Goal: Transaction & Acquisition: Purchase product/service

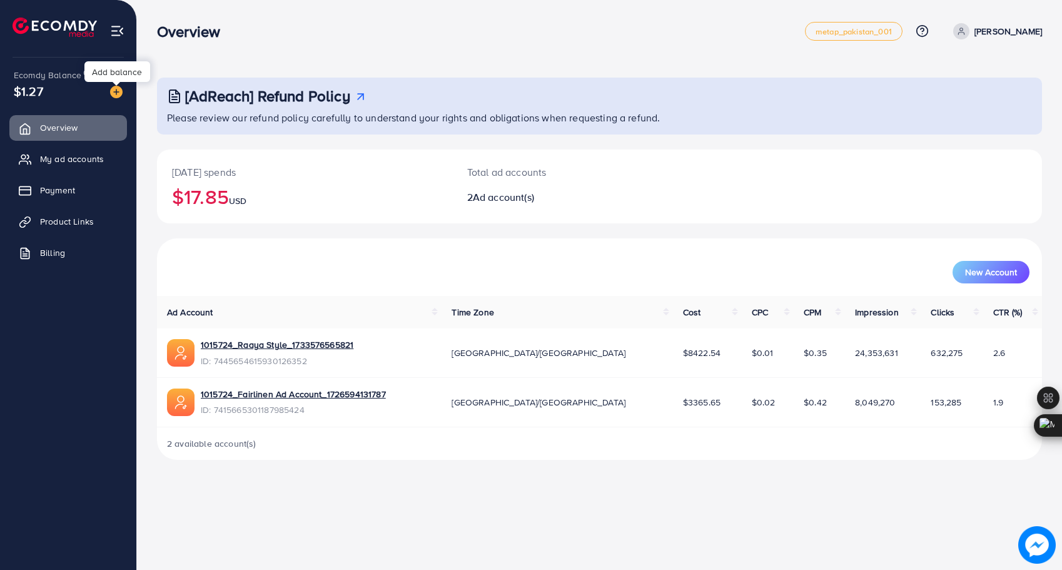
click at [119, 88] on img at bounding box center [116, 92] width 13 height 13
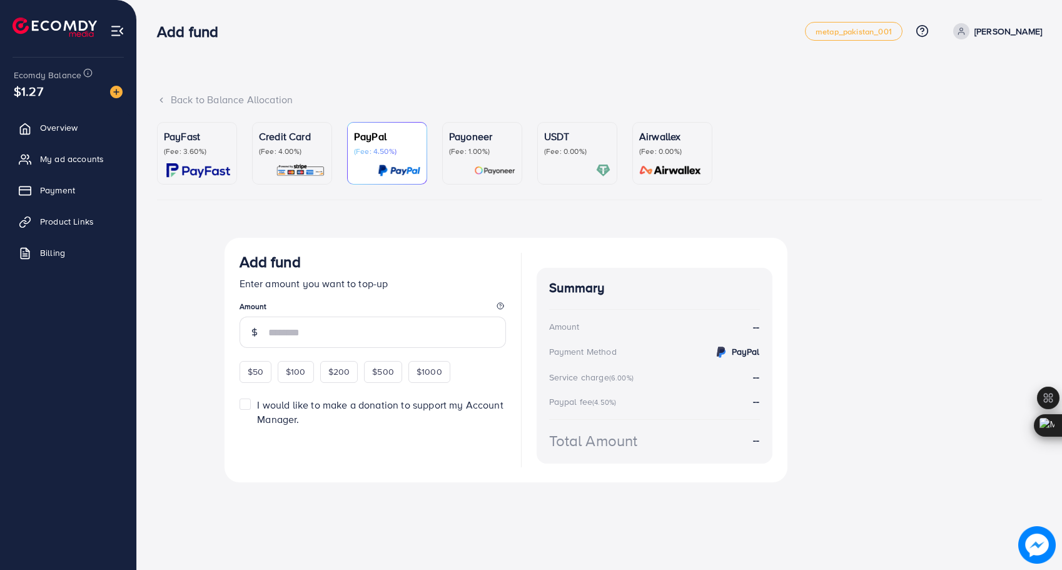
click at [570, 140] on p "USDT" at bounding box center [577, 136] width 66 height 15
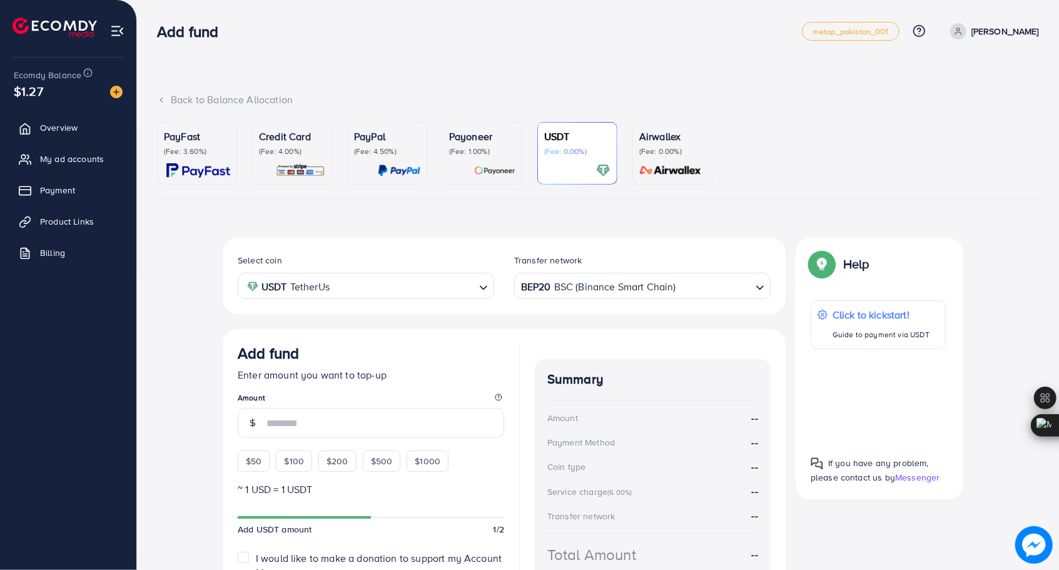
scroll to position [106, 0]
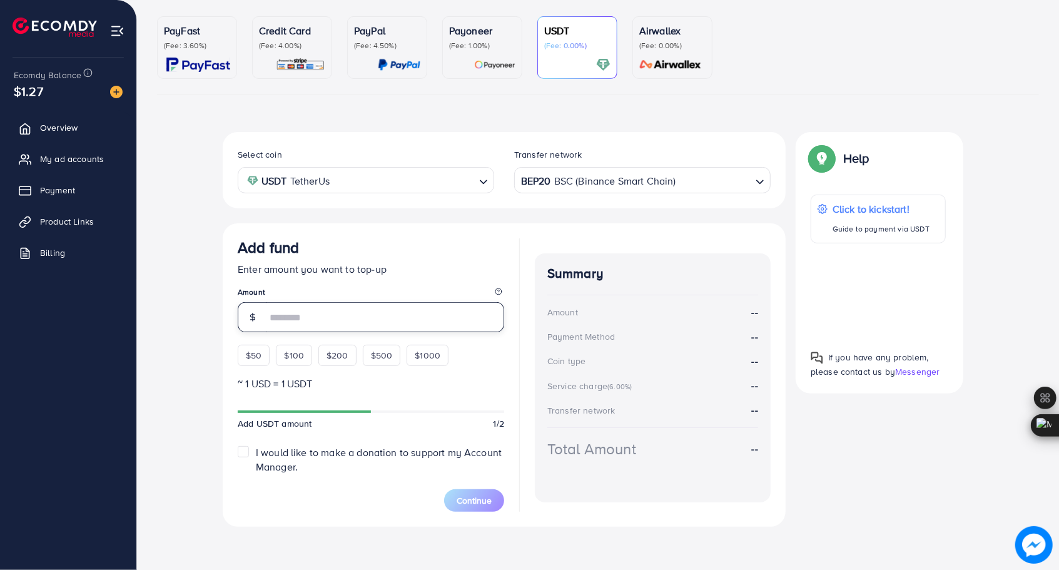
click at [419, 312] on input "number" at bounding box center [385, 317] width 238 height 30
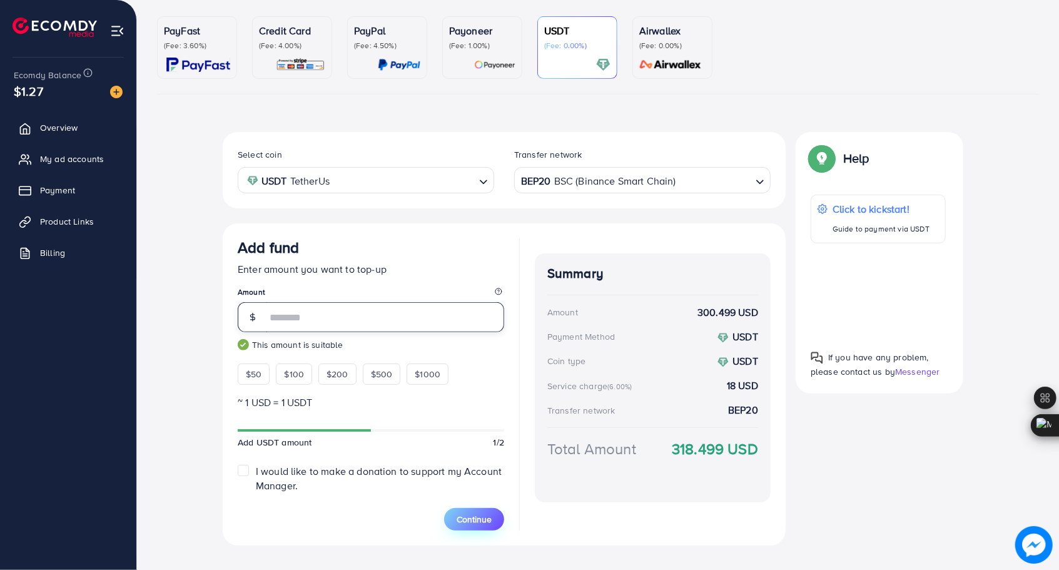
type input "***"
click at [465, 513] on span "Continue" at bounding box center [473, 519] width 35 height 13
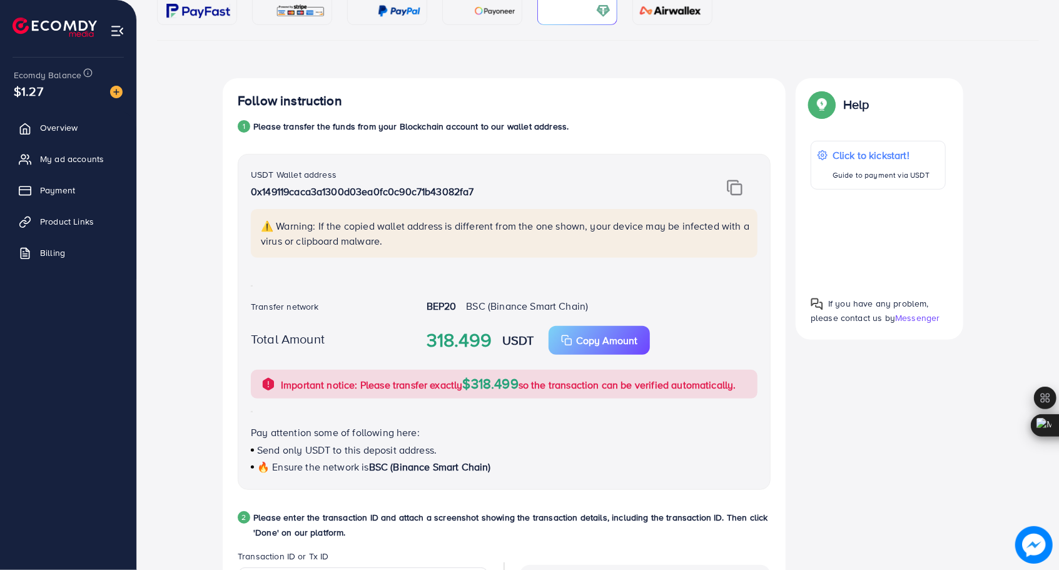
scroll to position [204, 0]
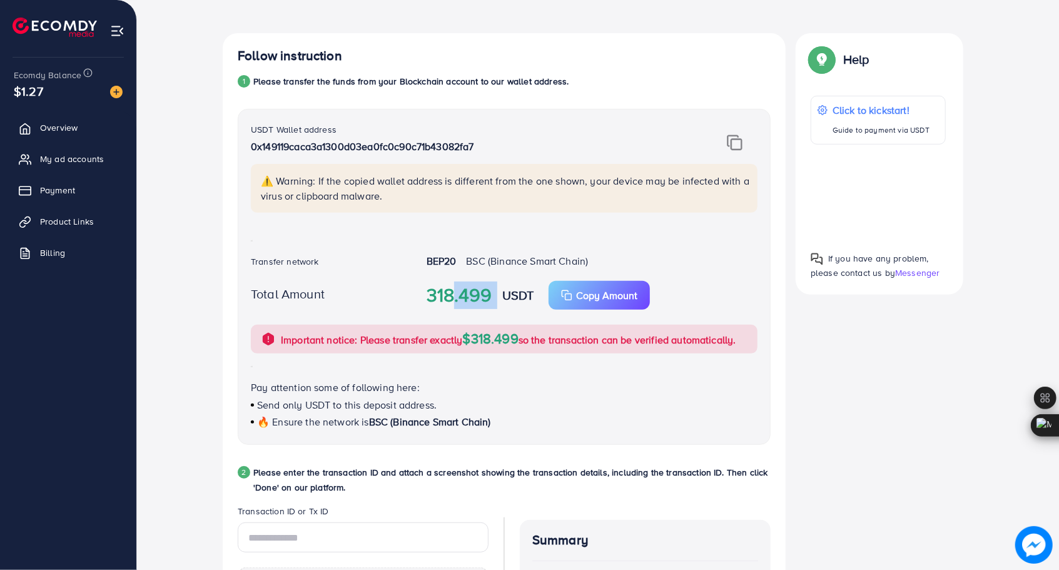
drag, startPoint x: 441, startPoint y: 292, endPoint x: 498, endPoint y: 293, distance: 56.3
click at [498, 293] on div "318.499 USDT Copy Amount Copy" at bounding box center [591, 295] width 351 height 29
drag, startPoint x: 498, startPoint y: 293, endPoint x: 441, endPoint y: 297, distance: 56.4
click at [441, 297] on strong "318.499" at bounding box center [459, 295] width 66 height 28
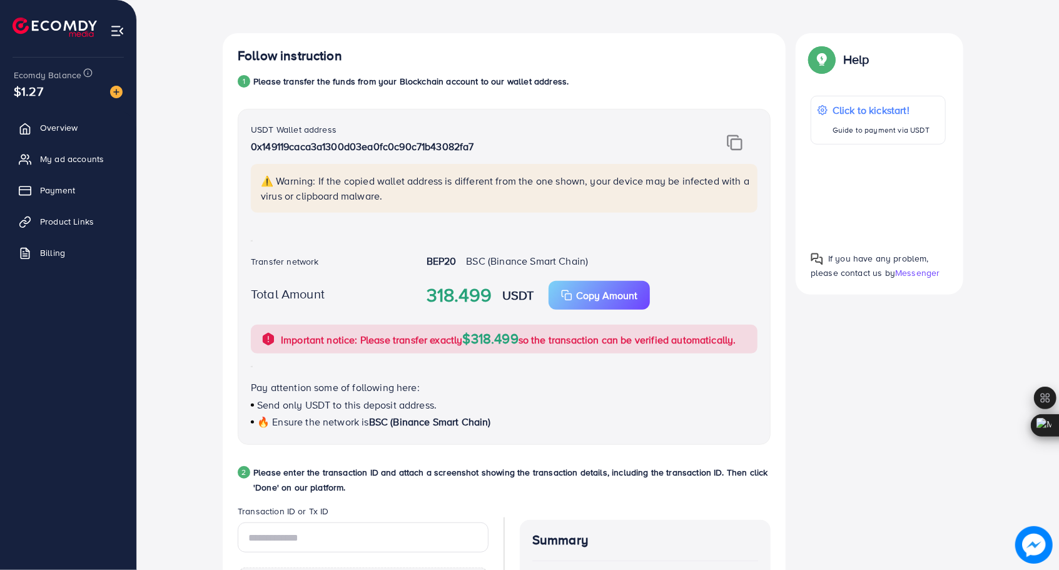
drag, startPoint x: 438, startPoint y: 296, endPoint x: 494, endPoint y: 294, distance: 55.7
click at [494, 294] on div "318.499 USDT Copy Amount Copy" at bounding box center [591, 295] width 351 height 29
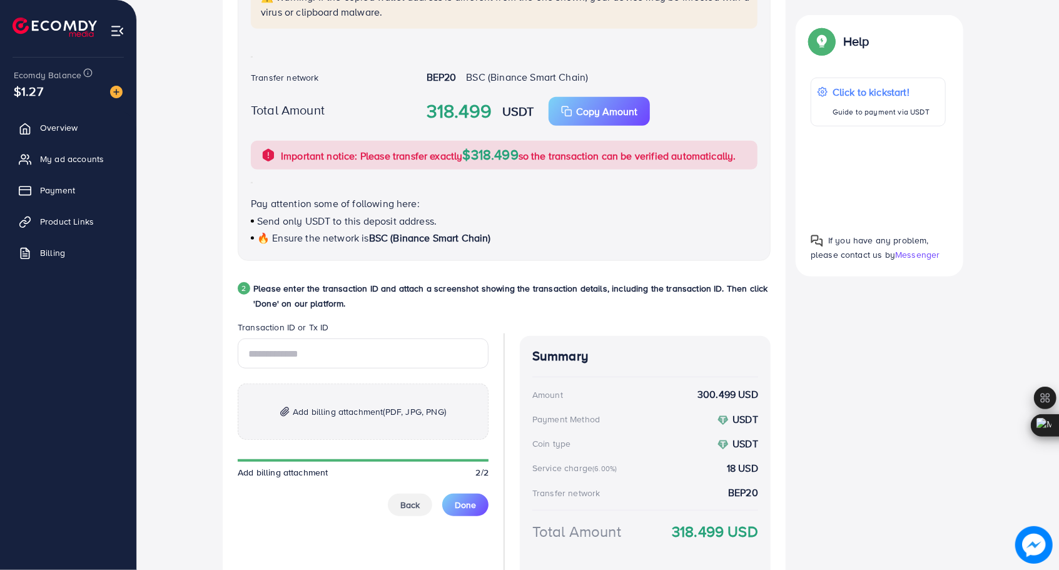
scroll to position [390, 0]
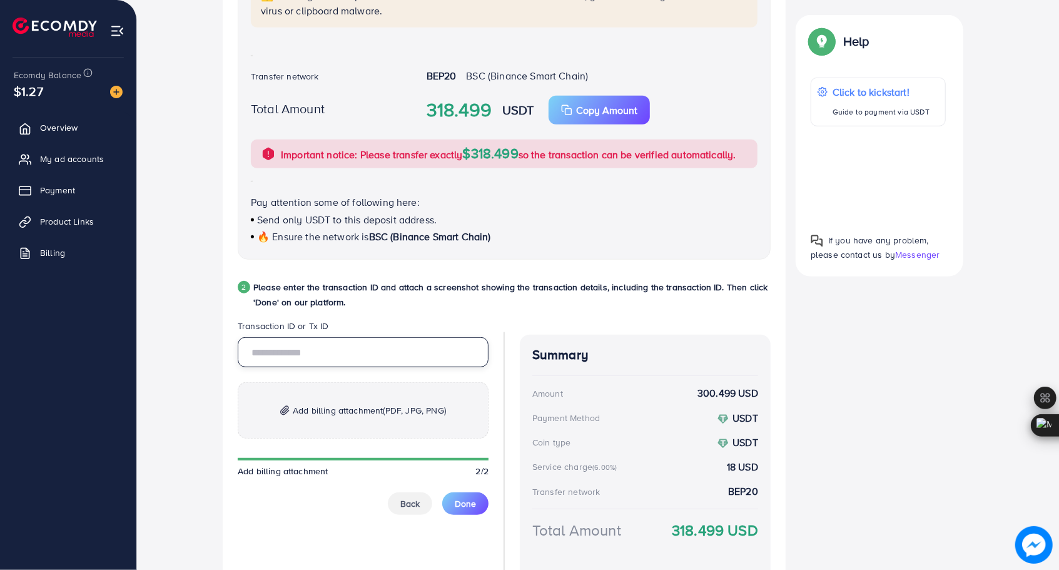
click at [420, 346] on input "text" at bounding box center [363, 352] width 251 height 30
paste input "**********"
type input "**********"
click at [391, 425] on p "Add billing attachment (PDF, JPG, PNG)" at bounding box center [363, 410] width 251 height 56
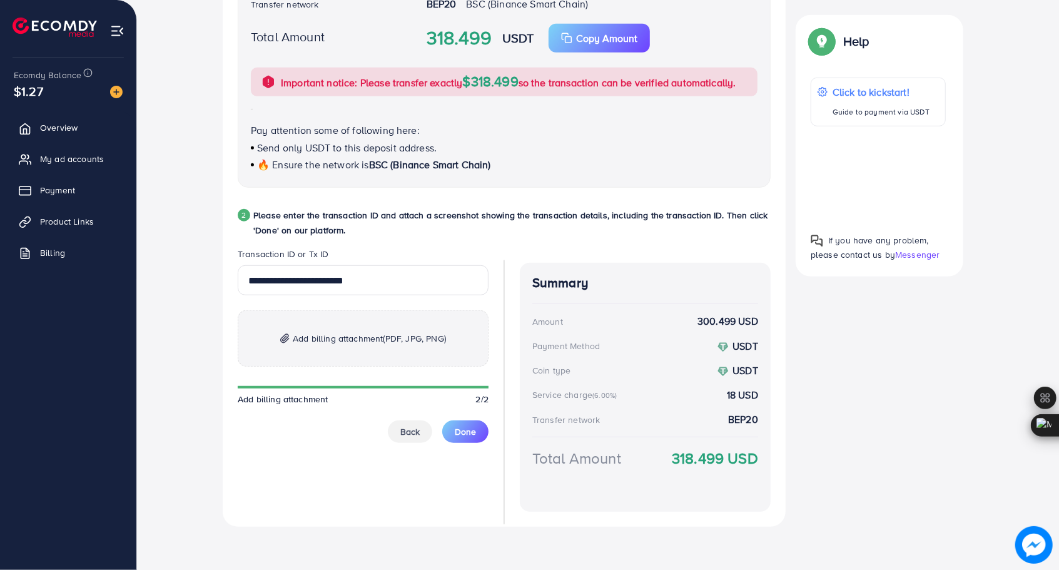
scroll to position [475, 0]
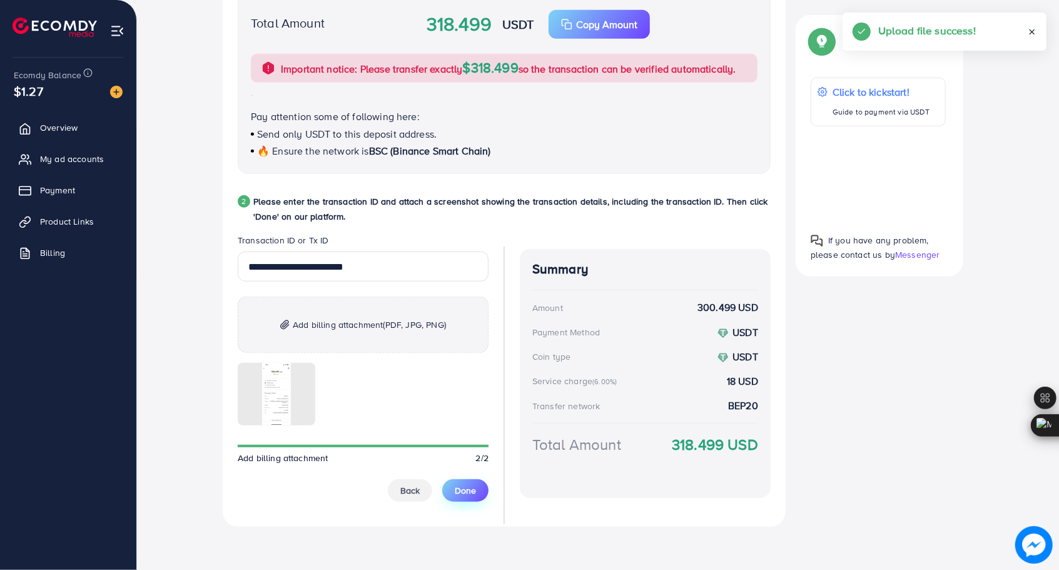
click at [469, 491] on span "Done" at bounding box center [465, 490] width 21 height 13
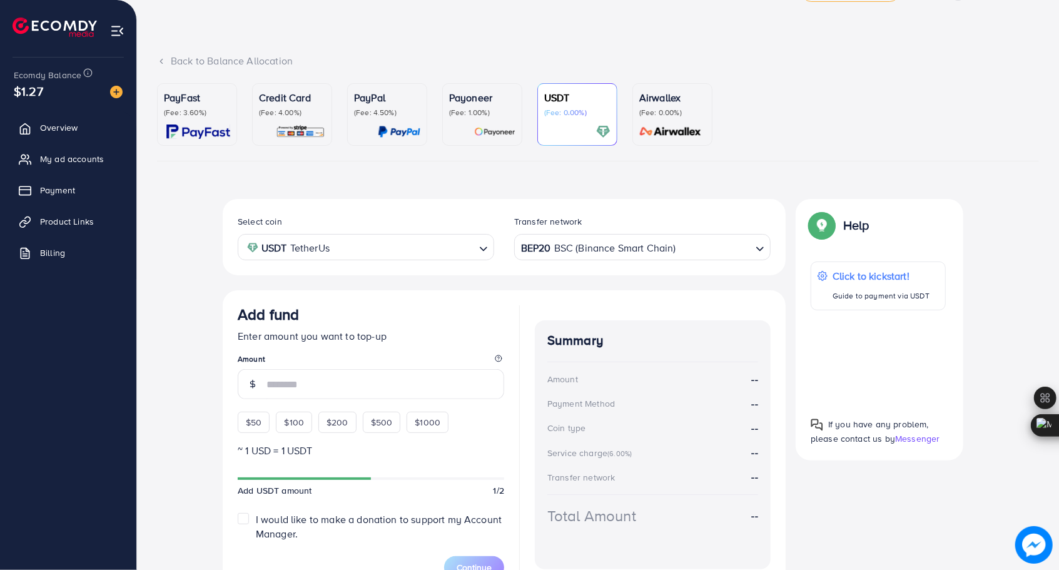
scroll to position [0, 0]
